Goal: Navigation & Orientation: Find specific page/section

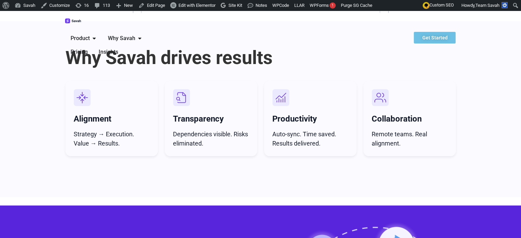
scroll to position [2787, 0]
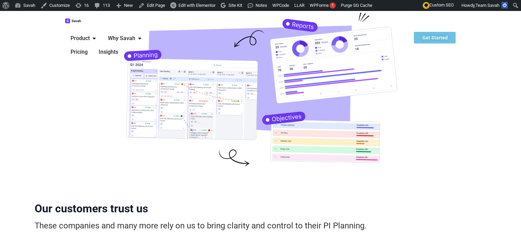
scroll to position [0, 0]
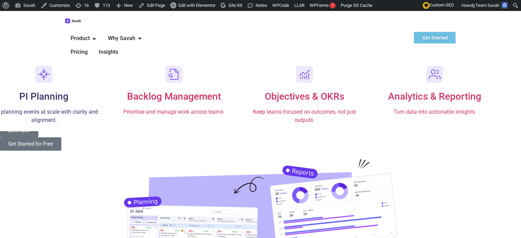
click at [52, 67] on div "Menu" at bounding box center [43, 74] width 17 height 17
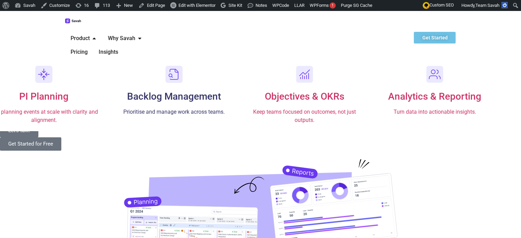
click at [170, 66] on div "Menu" at bounding box center [174, 74] width 17 height 17
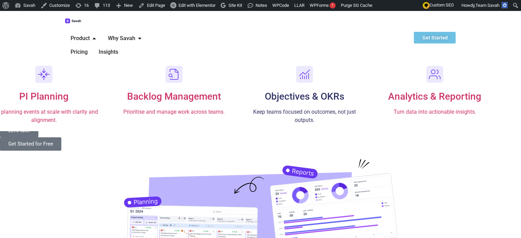
click at [287, 91] on span "Objectives & OKRs" at bounding box center [305, 96] width 80 height 11
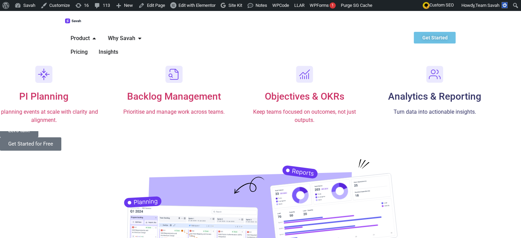
click at [410, 91] on span "Analytics & Reporting" at bounding box center [434, 96] width 93 height 11
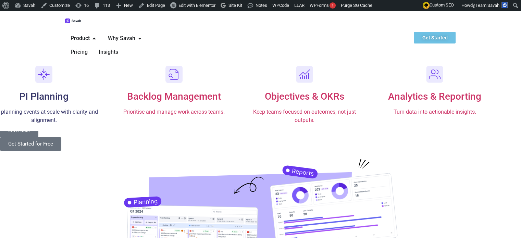
click at [97, 62] on link "PI Planning Run planning events at scale with clarity and alignment." at bounding box center [43, 94] width 123 height 65
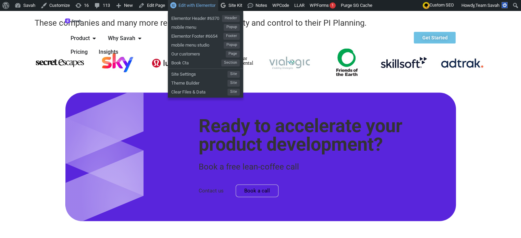
click at [204, 3] on span "Edit with Elementor" at bounding box center [197, 5] width 37 height 5
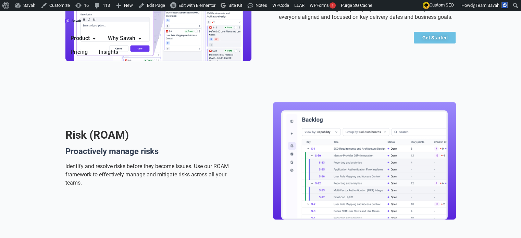
scroll to position [599, 0]
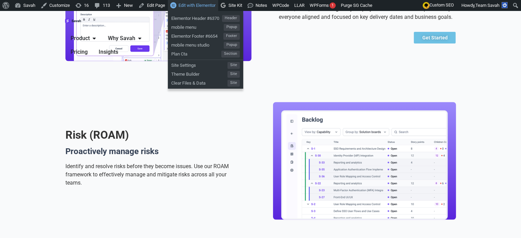
click at [204, 7] on span "Edit with Elementor" at bounding box center [197, 5] width 37 height 5
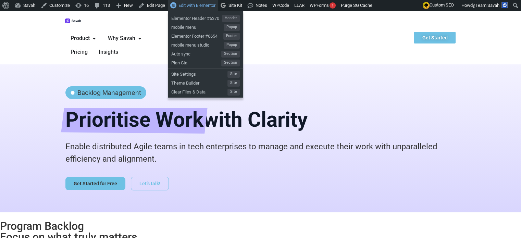
click at [185, 3] on span "Edit with Elementor" at bounding box center [197, 5] width 37 height 5
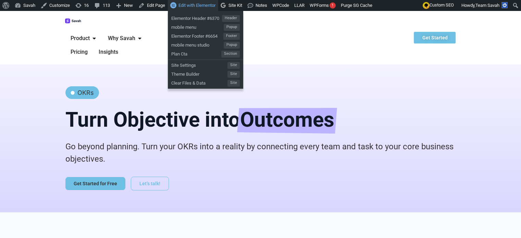
click at [197, 6] on span "Edit with Elementor" at bounding box center [197, 5] width 37 height 5
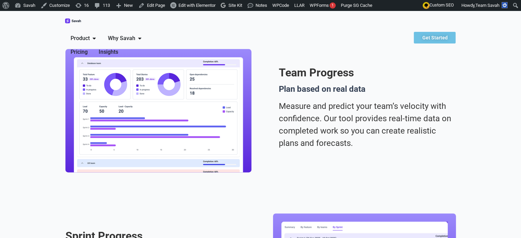
scroll to position [818, 0]
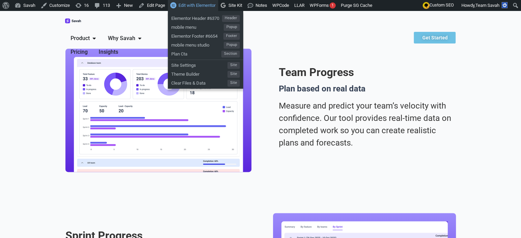
click at [195, 7] on span "Edit with Elementor" at bounding box center [197, 5] width 37 height 5
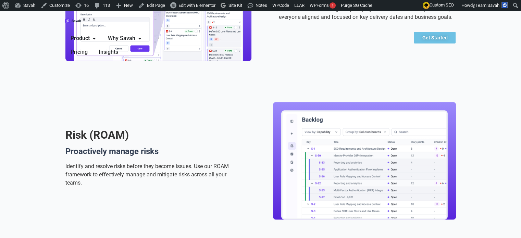
scroll to position [603, 0]
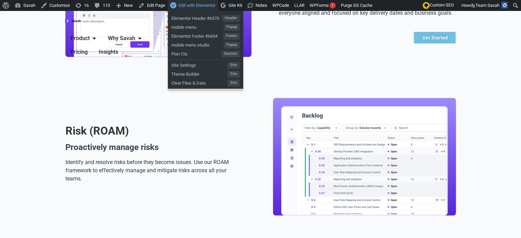
click at [187, 7] on span "Edit with Elementor" at bounding box center [197, 5] width 37 height 5
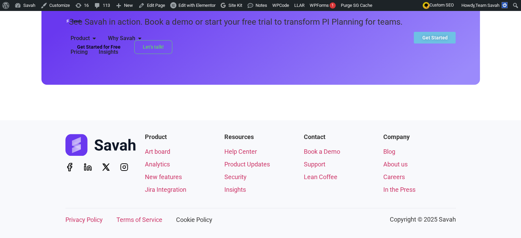
scroll to position [1190, 0]
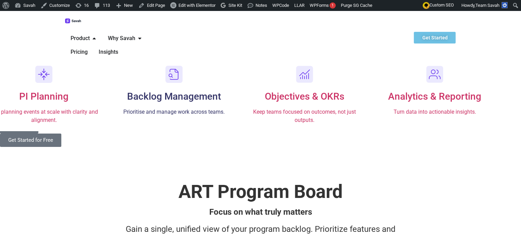
click at [171, 91] on span "Backlog Management" at bounding box center [174, 96] width 94 height 11
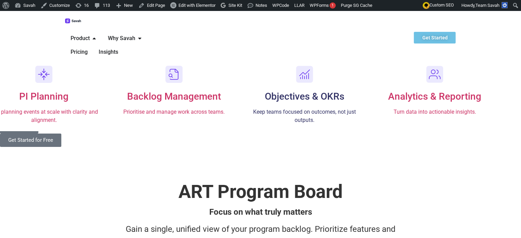
click at [286, 70] on div "Objectives & OKRs Keep teams focused on outcomes, not just outputs." at bounding box center [304, 95] width 117 height 59
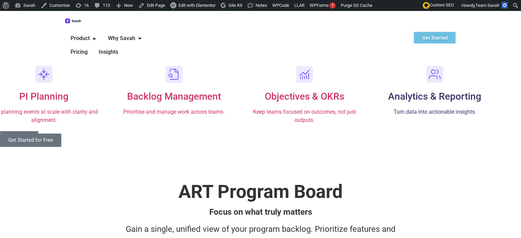
click at [437, 72] on div "Analytics & Reporting Turn data into actionable insights." at bounding box center [435, 91] width 117 height 50
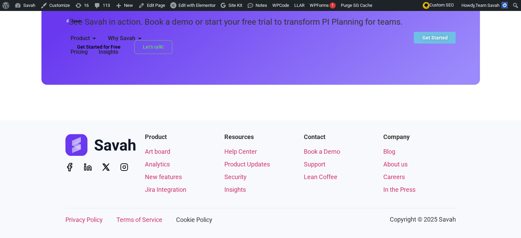
scroll to position [1157, 0]
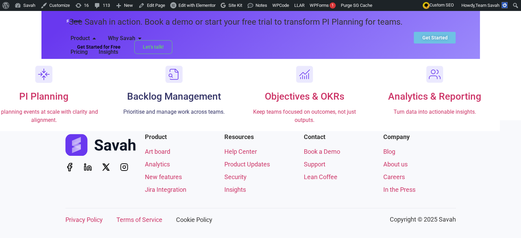
click at [180, 66] on div "Menu" at bounding box center [174, 74] width 117 height 17
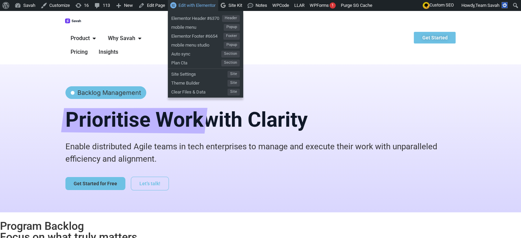
click at [187, 9] on link "Edit with Elementor" at bounding box center [193, 5] width 50 height 11
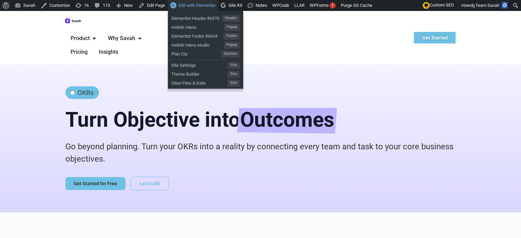
click at [191, 3] on span "Edit with Elementor" at bounding box center [197, 5] width 37 height 5
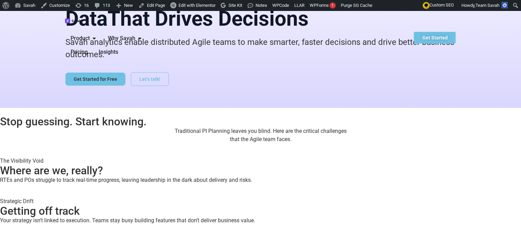
scroll to position [99, 0]
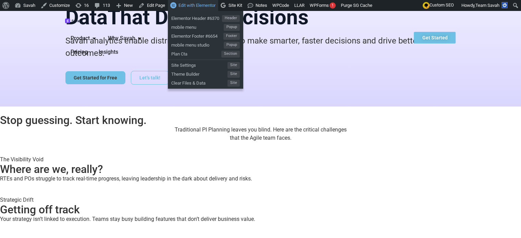
click at [195, 3] on span "Edit with Elementor" at bounding box center [197, 5] width 37 height 5
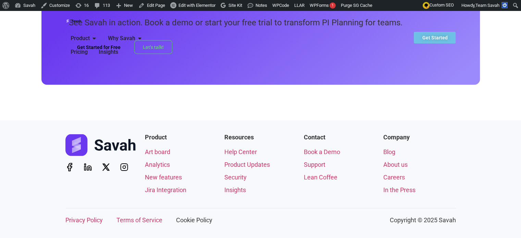
scroll to position [1418, 0]
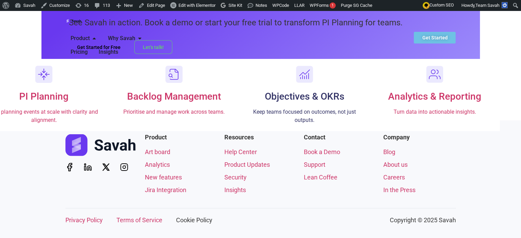
click at [313, 66] on div "Menu" at bounding box center [304, 74] width 17 height 17
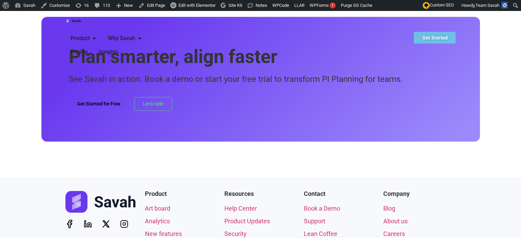
scroll to position [846, 0]
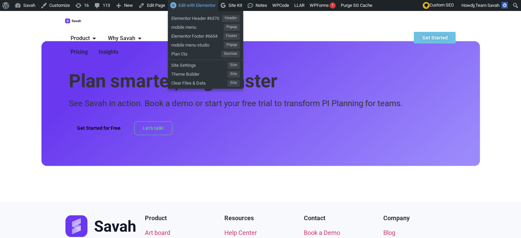
click at [195, 3] on span "Edit with Elementor" at bounding box center [197, 5] width 37 height 5
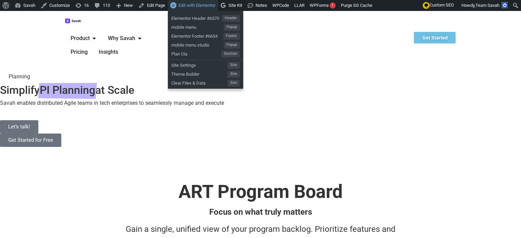
click at [201, 8] on span "Edit with Elementor" at bounding box center [197, 5] width 37 height 5
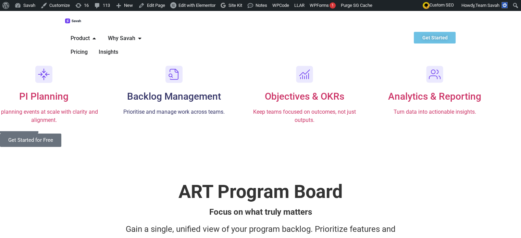
click at [166, 66] on rect "Menu" at bounding box center [174, 74] width 17 height 17
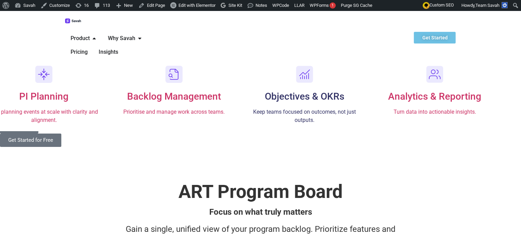
click at [294, 72] on div "Objectives & OKRs Keep teams focused on outcomes, not just outputs." at bounding box center [304, 95] width 117 height 59
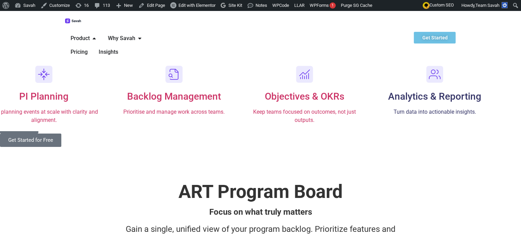
click at [439, 88] on div "Analytics & Reporting Turn data into actionable insights." at bounding box center [435, 102] width 117 height 28
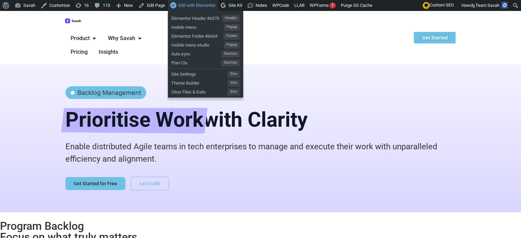
click at [199, 5] on span "Edit with Elementor" at bounding box center [197, 5] width 37 height 5
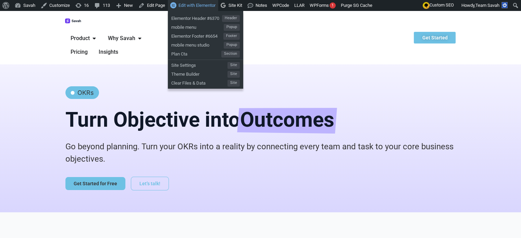
click at [193, 4] on span "Edit with Elementor" at bounding box center [197, 5] width 37 height 5
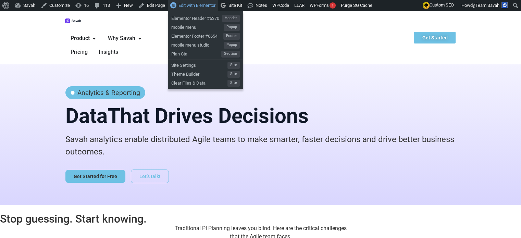
click at [201, 7] on span "Edit with Elementor" at bounding box center [197, 5] width 37 height 5
